Goal: Task Accomplishment & Management: Use online tool/utility

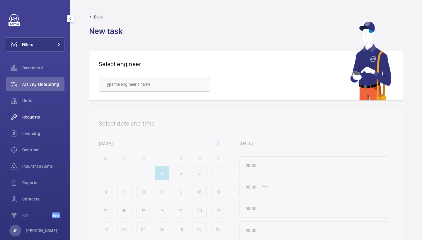
click at [35, 115] on span "Requests" at bounding box center [43, 117] width 42 height 6
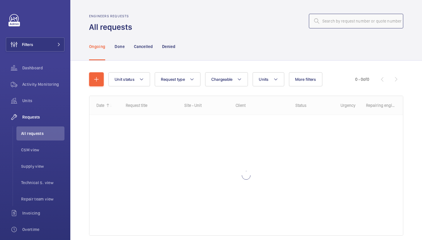
click at [355, 24] on input "text" at bounding box center [356, 21] width 94 height 15
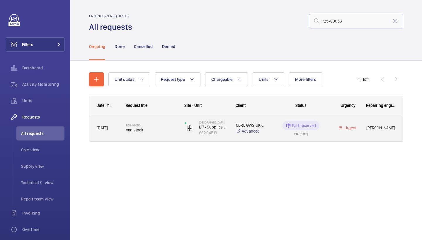
type input "r25-09056"
click at [160, 126] on h2 "R25-09056" at bounding box center [151, 126] width 51 height 4
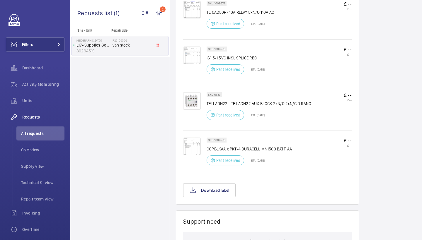
scroll to position [403, 0]
click at [192, 98] on img at bounding box center [192, 101] width 18 height 18
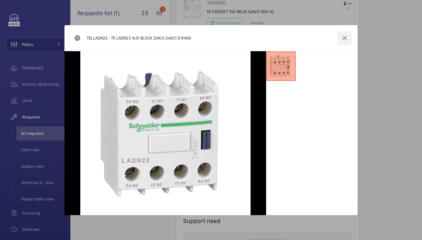
click at [346, 36] on wm-front-icon-button at bounding box center [345, 38] width 14 height 14
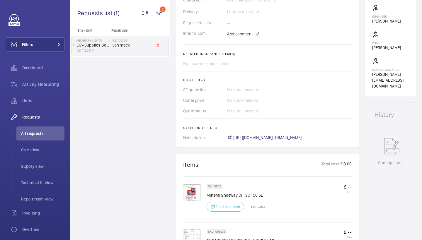
scroll to position [175, 0]
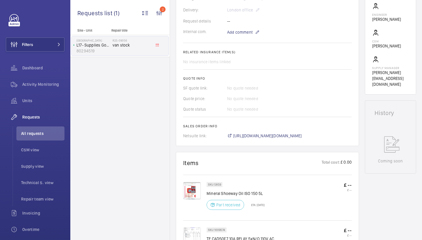
click at [302, 135] on span "[URL][DOMAIN_NAME][DOMAIN_NAME]" at bounding box center [267, 136] width 69 height 6
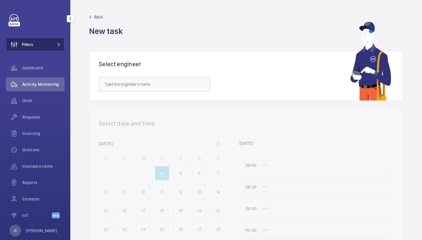
click at [39, 50] on button "Filters" at bounding box center [35, 45] width 59 height 14
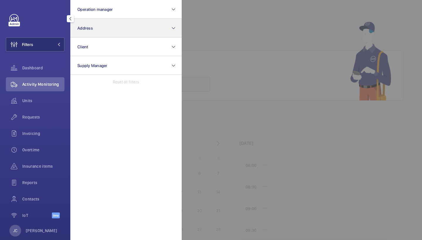
click at [107, 28] on button "Address" at bounding box center [125, 28] width 111 height 19
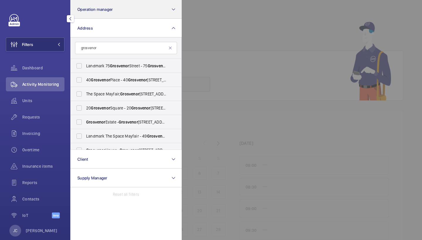
type input "Grosvenor"
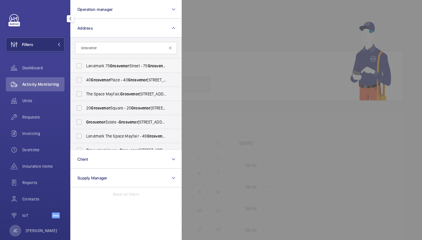
drag, startPoint x: 161, startPoint y: 0, endPoint x: 110, endPoint y: 65, distance: 82.8
click at [110, 65] on span "Landmark 75 Grosvenor Street - 75 Grosvenor Street, LONDON W1K 3HP" at bounding box center [126, 66] width 81 height 6
click at [85, 65] on input "Landmark 75 Grosvenor Street - 75 Grosvenor Street, LONDON W1K 3HP" at bounding box center [79, 66] width 12 height 12
checkbox input "true"
click at [116, 97] on span "The Space Mayfair, Grosvenor Street 49 - Grosvenor Street, LONDON W1K 3HP" at bounding box center [126, 94] width 81 height 6
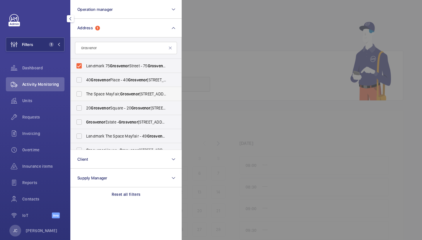
click at [85, 97] on input "The Space Mayfair, Grosvenor Street 49 - Grosvenor Street, LONDON W1K 3HP" at bounding box center [79, 94] width 12 height 12
click at [116, 94] on span "The Space Mayfair, Grosvenor Street 49 - Grosvenor Street, LONDON W1K 3HP" at bounding box center [126, 94] width 81 height 6
click at [85, 94] on input "The Space Mayfair, Grosvenor Street 49 - Grosvenor Street, LONDON W1K 3HP" at bounding box center [79, 94] width 12 height 12
click at [38, 99] on span "Units" at bounding box center [43, 101] width 42 height 6
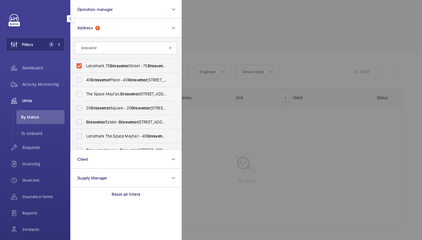
click at [127, 93] on span "Grosvenor" at bounding box center [129, 94] width 19 height 5
click at [85, 93] on input "The Space Mayfair, Grosvenor Street 49 - Grosvenor Street, LONDON W1K 3HP" at bounding box center [79, 94] width 12 height 12
checkbox input "true"
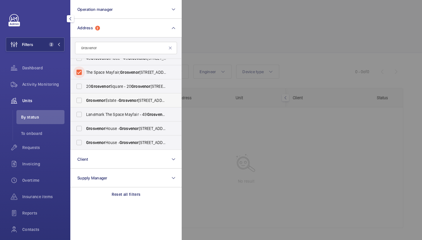
scroll to position [22, 0]
click at [143, 114] on span "Landmark The Space Mayfair - 49 Grosvenor St, LONDON W1K 3HP" at bounding box center [126, 115] width 81 height 6
click at [85, 114] on input "Landmark The Space Mayfair - 49 Grosvenor St, LONDON W1K 3HP" at bounding box center [79, 115] width 12 height 12
checkbox input "true"
click at [274, 33] on div at bounding box center [393, 120] width 422 height 240
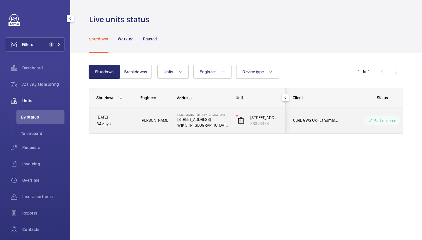
click at [216, 128] on p "W1K 3HP LONDON" at bounding box center [202, 126] width 51 height 6
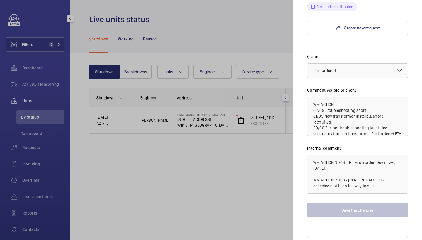
scroll to position [532, 0]
click at [239, 161] on div at bounding box center [211, 120] width 422 height 240
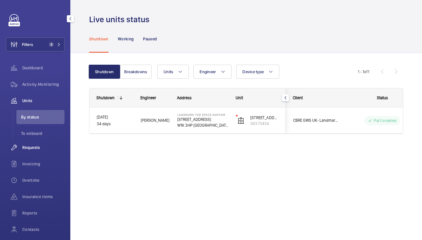
click at [46, 146] on span "Requests" at bounding box center [43, 148] width 42 height 6
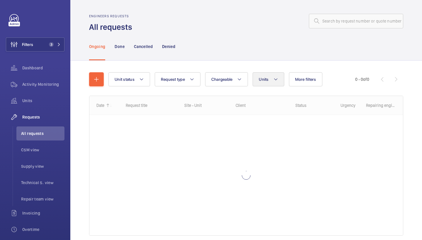
click at [267, 78] on span "Units" at bounding box center [264, 79] width 10 height 5
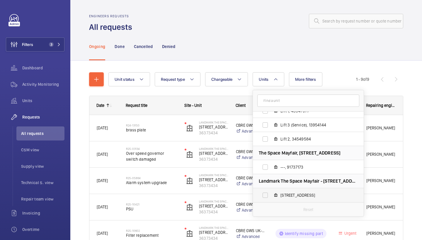
scroll to position [22, 0]
click at [304, 196] on span "49 Grosvenor Street , 36373434" at bounding box center [315, 196] width 68 height 6
click at [271, 196] on input "49 Grosvenor Street , 36373434" at bounding box center [266, 196] width 12 height 12
checkbox input "true"
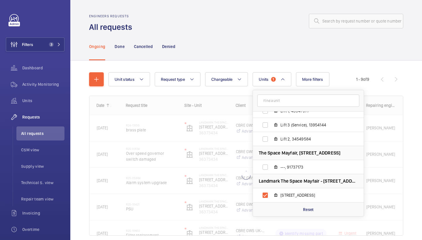
click at [262, 41] on div "Ongoing Done Cancelled Denied" at bounding box center [246, 47] width 314 height 28
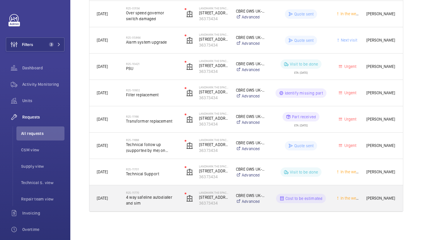
scroll to position [141, 0]
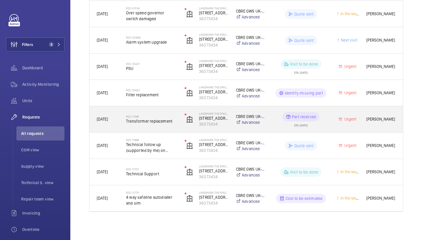
click at [159, 115] on h2 "R25-11166" at bounding box center [151, 117] width 51 height 4
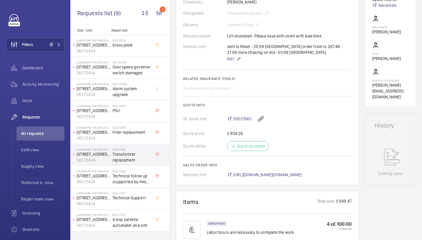
scroll to position [244, 0]
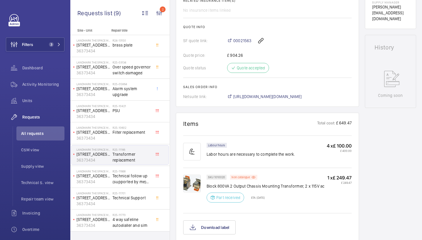
click at [192, 185] on img at bounding box center [192, 184] width 18 height 18
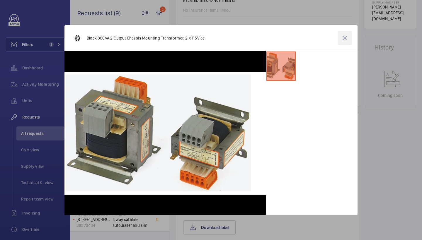
click at [345, 39] on wm-front-icon-button at bounding box center [345, 38] width 14 height 14
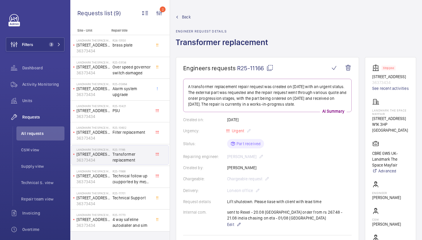
scroll to position [0, 0]
click at [186, 17] on span "Back" at bounding box center [186, 17] width 9 height 6
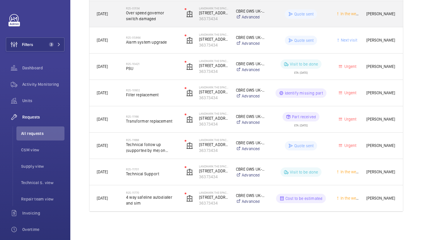
scroll to position [141, 0]
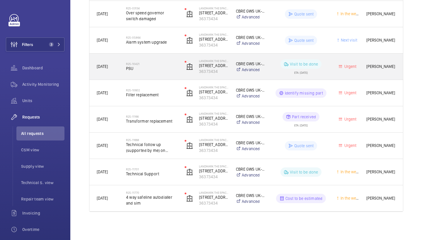
click at [163, 72] on div "R25-10421 PSU" at bounding box center [151, 66] width 51 height 17
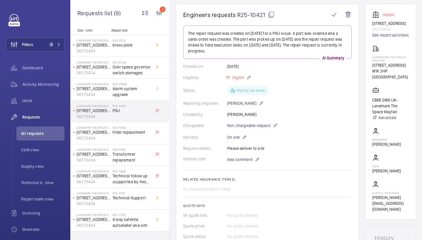
scroll to position [68, 0]
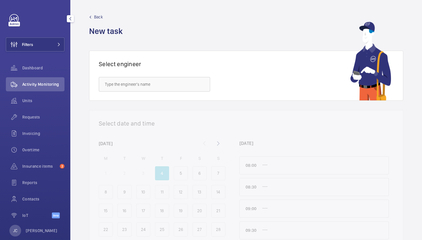
click at [40, 43] on button "Filters" at bounding box center [35, 45] width 59 height 14
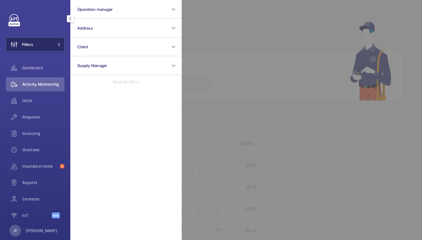
click at [51, 46] on button "Filters" at bounding box center [35, 45] width 59 height 14
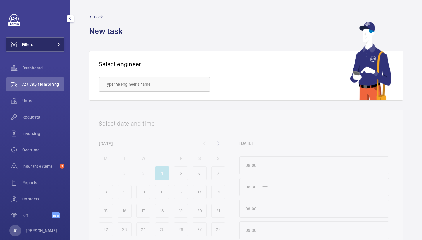
click at [53, 50] on button "Filters" at bounding box center [35, 45] width 59 height 14
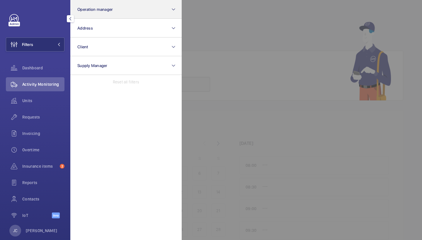
click at [96, 8] on span "Operation manager" at bounding box center [94, 9] width 35 height 5
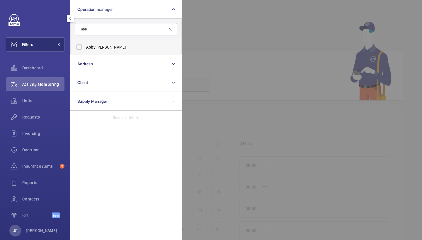
type input "abb"
click at [114, 45] on span "Abb y Archer" at bounding box center [126, 47] width 81 height 6
click at [85, 45] on input "Abb y Archer" at bounding box center [79, 47] width 12 height 12
checkbox input "true"
click at [48, 84] on span "Activity Monitoring" at bounding box center [43, 85] width 42 height 6
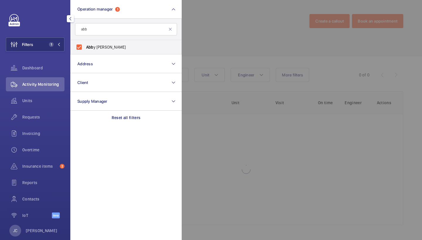
click at [248, 34] on div at bounding box center [393, 120] width 422 height 240
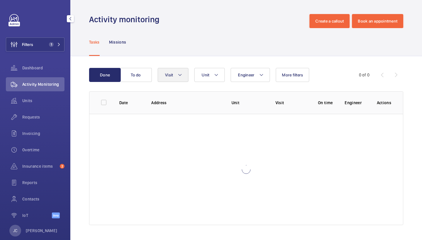
click at [176, 74] on button "Visit" at bounding box center [173, 75] width 31 height 14
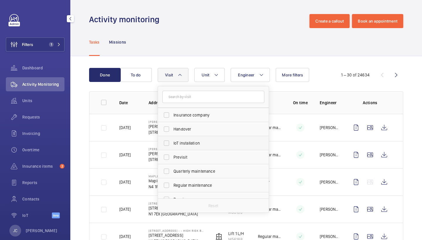
scroll to position [42, 0]
click at [205, 140] on span "IoT installation" at bounding box center [214, 143] width 81 height 6
click at [172, 140] on input "IoT installation" at bounding box center [167, 143] width 12 height 12
checkbox input "true"
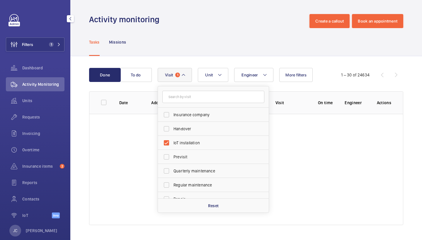
click at [217, 56] on div "Tasks Missions" at bounding box center [246, 42] width 352 height 28
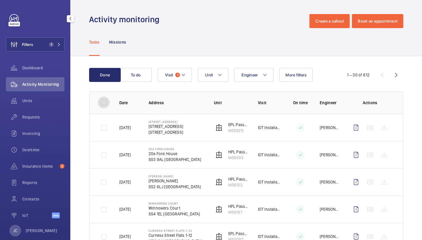
click at [107, 101] on input "checkbox" at bounding box center [104, 103] width 12 height 12
checkbox input "true"
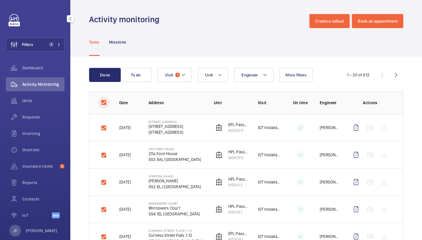
checkbox input "true"
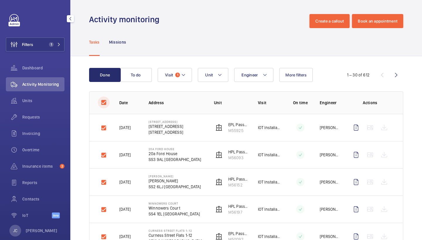
checkbox input "true"
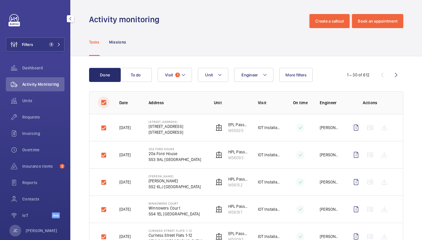
checkbox input "true"
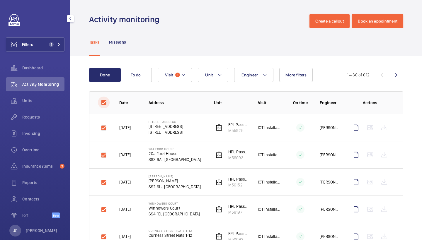
checkbox input "true"
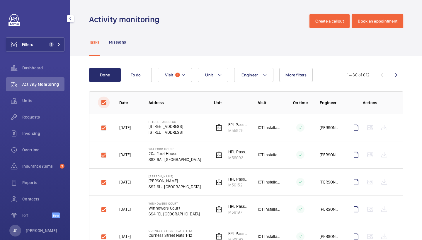
checkbox input "true"
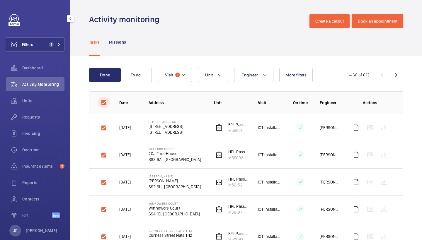
checkbox input "true"
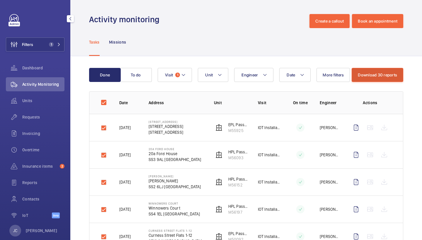
click at [371, 75] on button "Download 30 reports" at bounding box center [378, 75] width 52 height 14
click at [371, 75] on button "Download 30 reports" at bounding box center [374, 75] width 57 height 14
click at [371, 75] on button "Download 30 reports" at bounding box center [378, 75] width 52 height 14
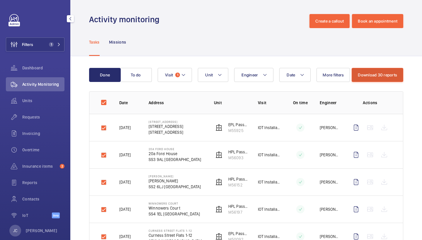
click at [371, 75] on button "Download 30 reports" at bounding box center [378, 75] width 52 height 14
click at [371, 75] on button "Download 30 reports" at bounding box center [374, 75] width 57 height 14
click at [371, 75] on button "Download 30 reports" at bounding box center [378, 75] width 52 height 14
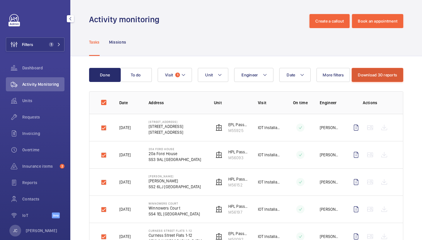
click at [371, 75] on button "Download 30 reports" at bounding box center [378, 75] width 52 height 14
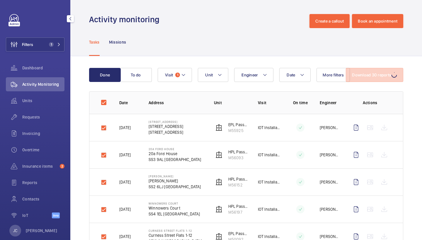
click at [371, 75] on button "Download 30 reports" at bounding box center [374, 75] width 57 height 14
click at [371, 75] on button "Download 30 reports" at bounding box center [378, 75] width 52 height 14
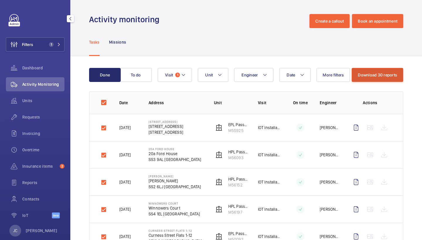
click at [371, 75] on button "Download 30 reports" at bounding box center [378, 75] width 52 height 14
click at [371, 75] on button "Download 30 reports" at bounding box center [374, 75] width 57 height 14
click at [371, 75] on button "Download 30 reports" at bounding box center [378, 75] width 52 height 14
click at [386, 78] on button "Download 30 reports" at bounding box center [378, 75] width 52 height 14
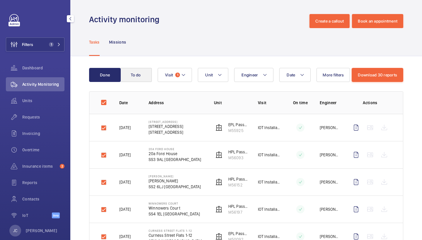
click at [135, 78] on button "To do" at bounding box center [136, 75] width 32 height 14
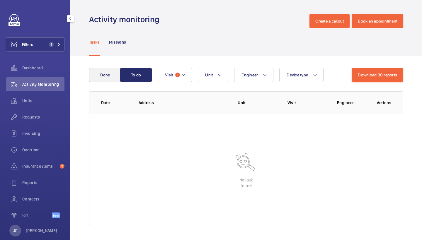
click at [103, 78] on button "Done" at bounding box center [105, 75] width 32 height 14
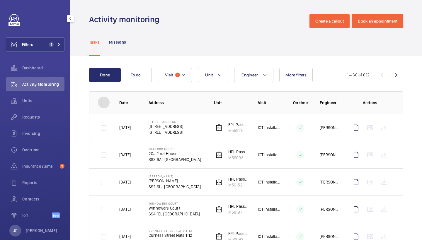
click at [105, 103] on input "checkbox" at bounding box center [104, 103] width 12 height 12
checkbox input "true"
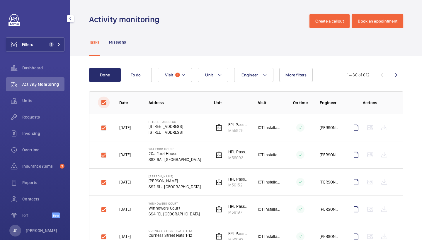
checkbox input "true"
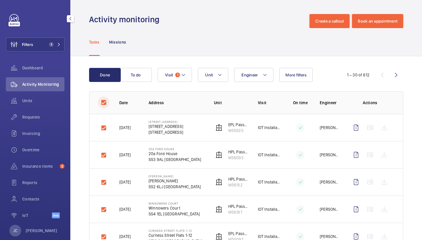
checkbox input "true"
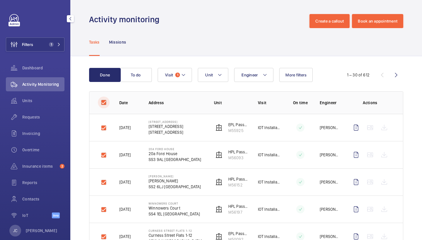
checkbox input "true"
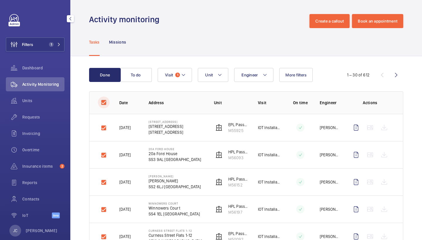
checkbox input "true"
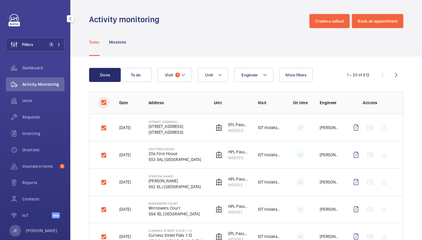
checkbox input "true"
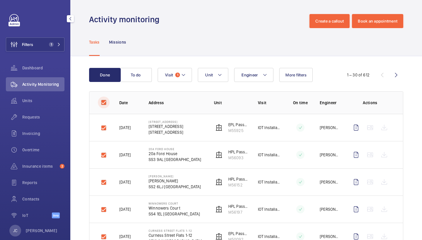
checkbox input "true"
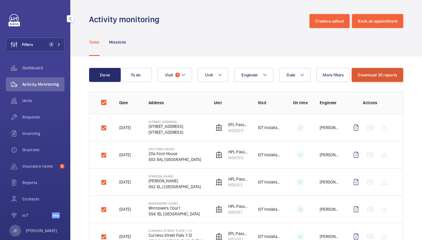
click at [377, 77] on button "Download 30 reports" at bounding box center [378, 75] width 52 height 14
click at [107, 100] on input "checkbox" at bounding box center [104, 103] width 12 height 12
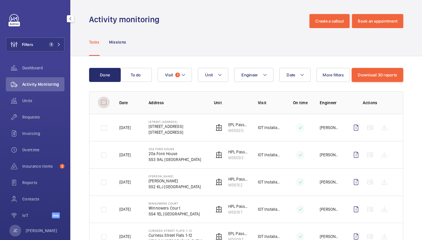
checkbox input "false"
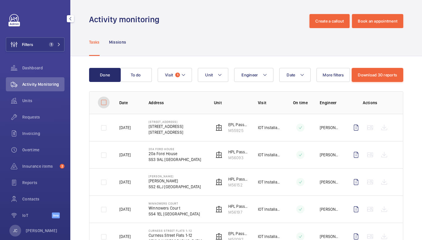
checkbox input "false"
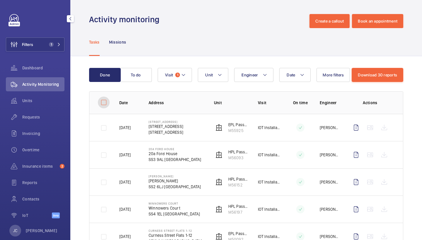
checkbox input "false"
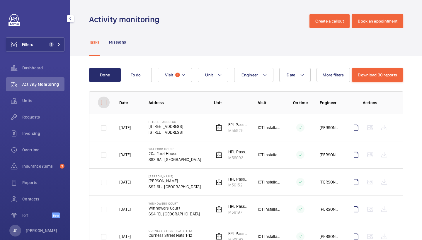
checkbox input "false"
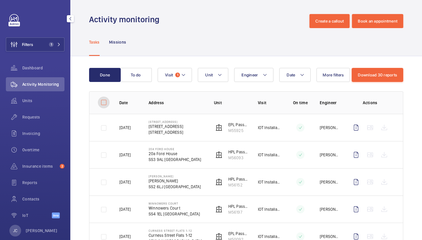
checkbox input "false"
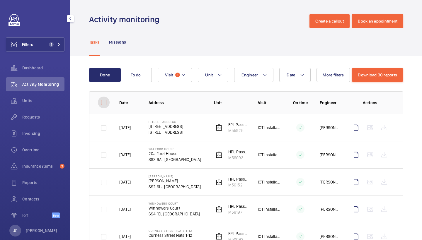
checkbox input "false"
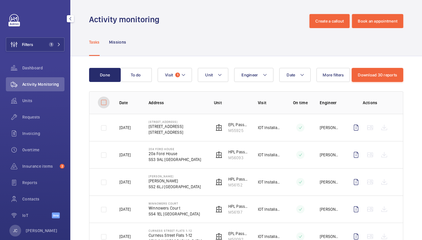
checkbox input "false"
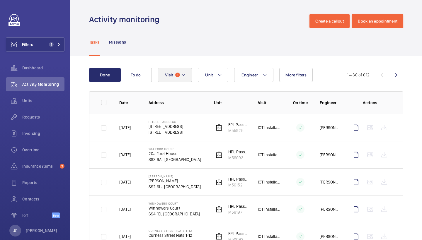
click at [184, 74] on mat-icon at bounding box center [183, 75] width 5 height 7
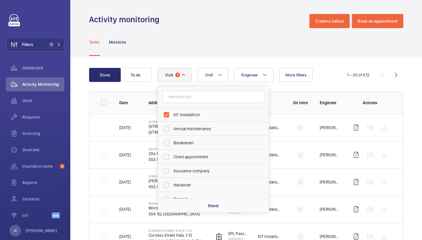
click at [262, 39] on div "Tasks Missions" at bounding box center [246, 42] width 314 height 28
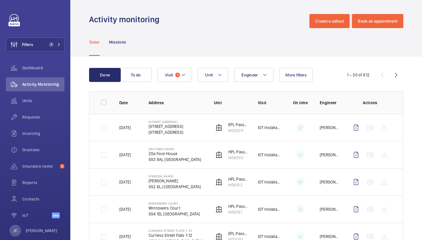
drag, startPoint x: 364, startPoint y: 74, endPoint x: 372, endPoint y: 74, distance: 7.9
click at [372, 74] on div "1 – 30 of 612" at bounding box center [359, 75] width 39 height 6
